Goal: Task Accomplishment & Management: Manage account settings

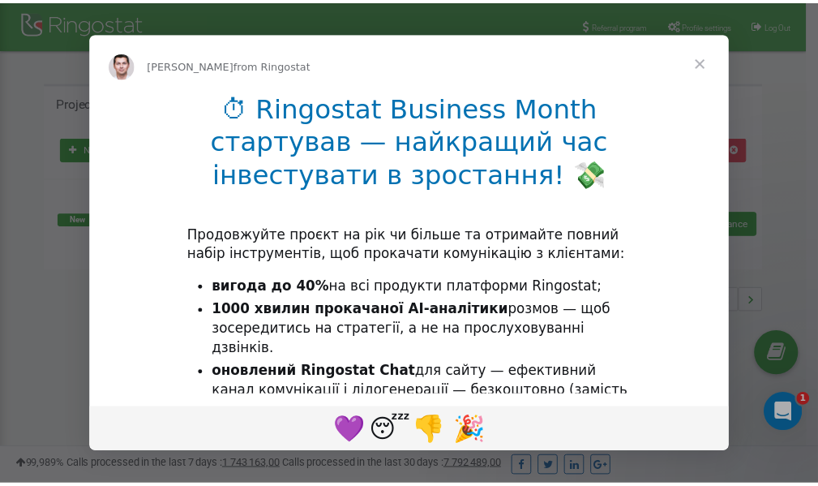
scroll to position [242, 0]
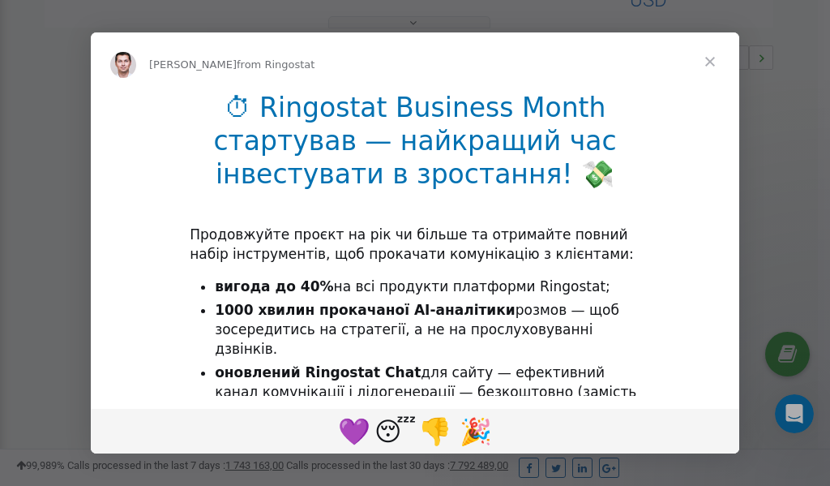
click at [713, 60] on span "Close" at bounding box center [710, 61] width 58 height 58
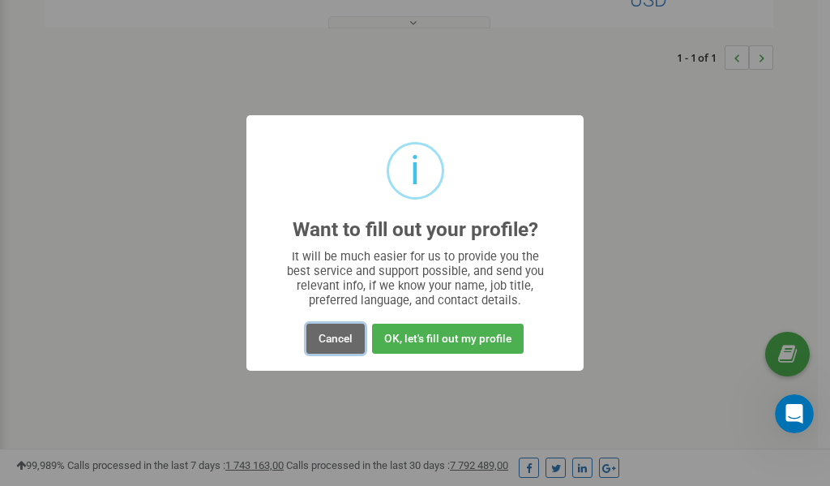
click at [345, 334] on button "Cancel" at bounding box center [335, 338] width 58 height 30
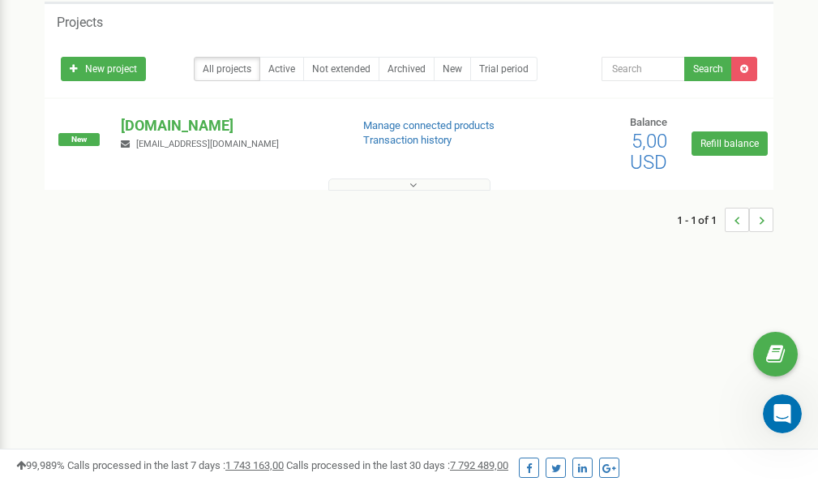
scroll to position [0, 0]
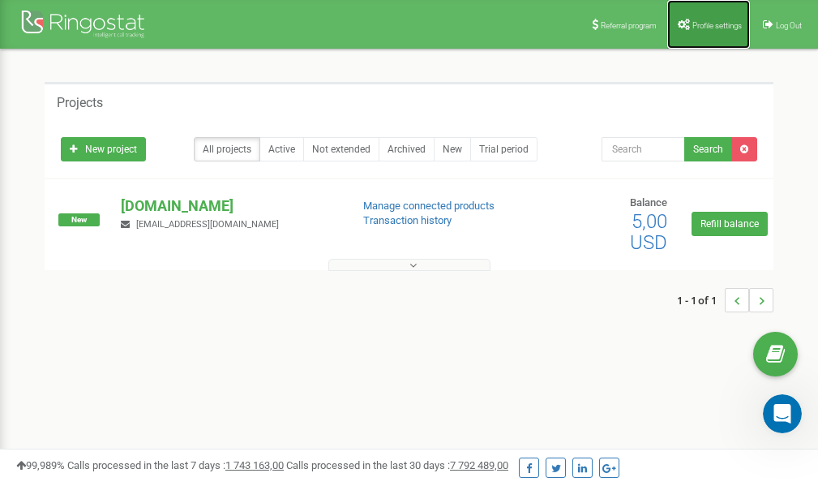
click at [705, 28] on span "Profile settings" at bounding box center [716, 25] width 49 height 9
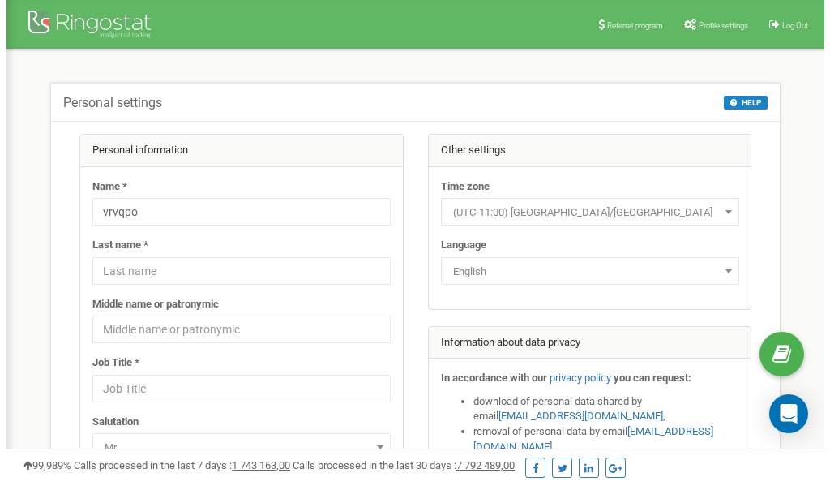
scroll to position [81, 0]
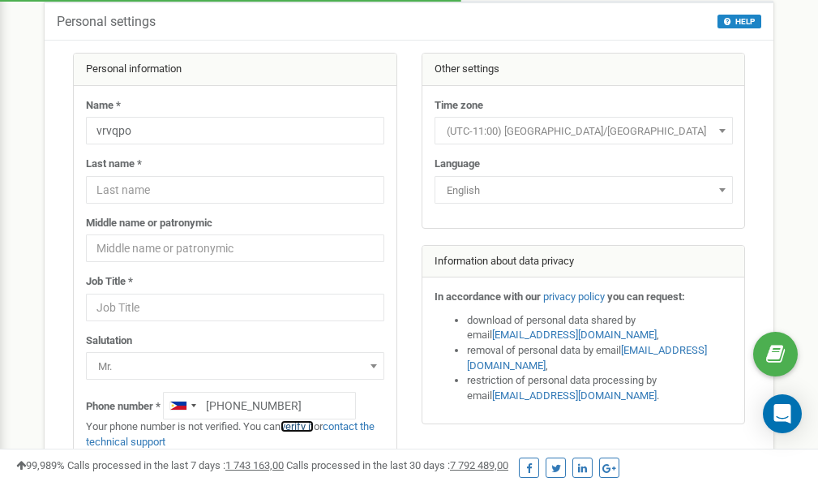
click at [303, 423] on link "verify it" at bounding box center [297, 426] width 33 height 12
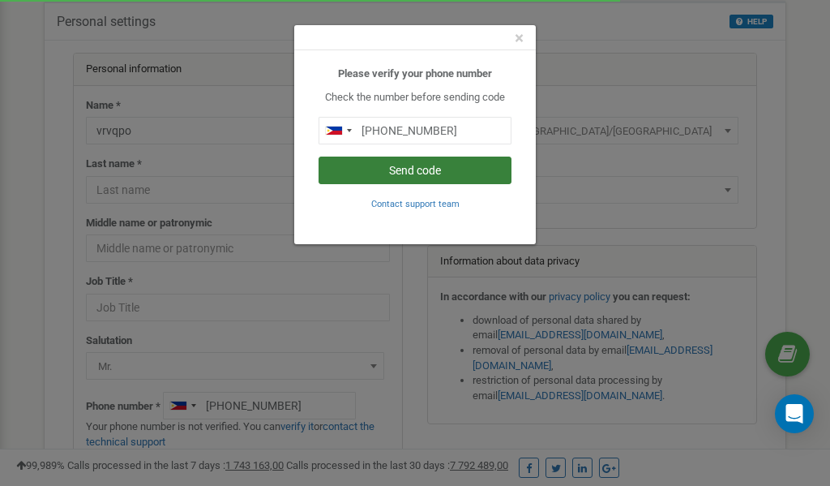
click at [433, 169] on button "Send code" at bounding box center [415, 170] width 193 height 28
